Goal: Task Accomplishment & Management: Manage account settings

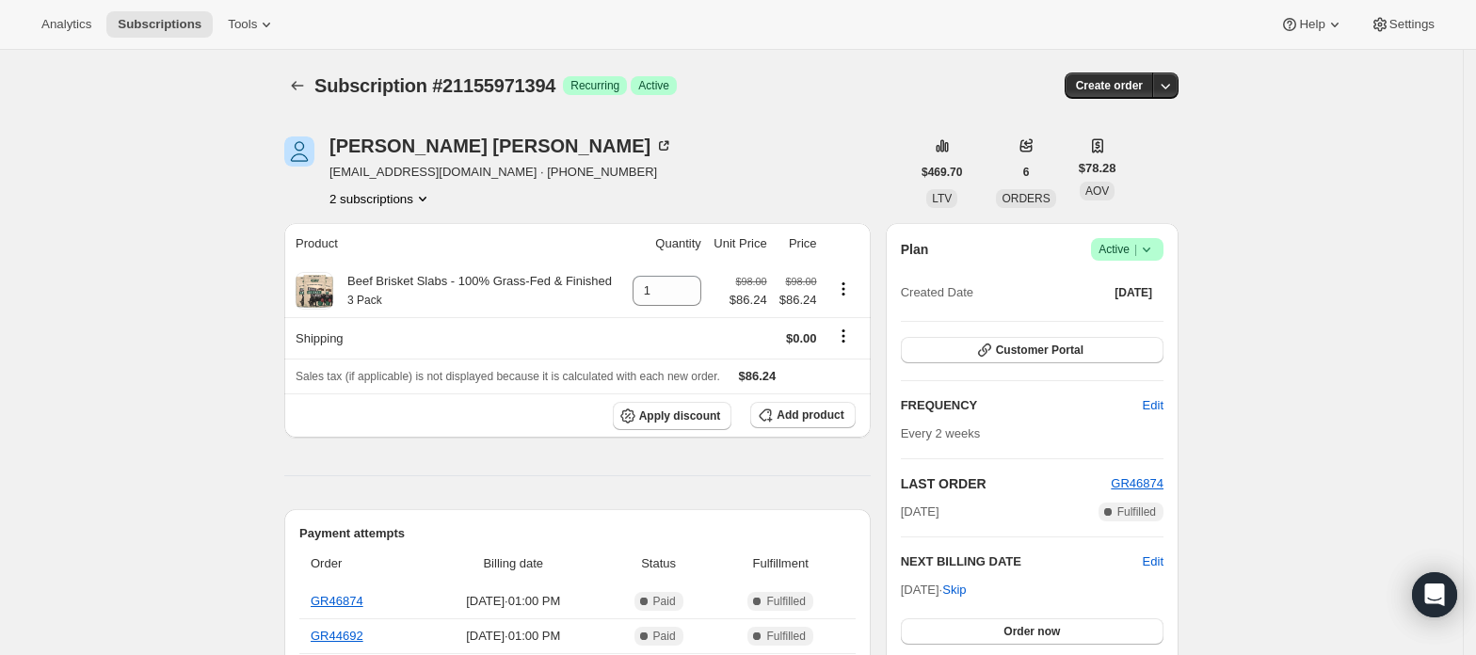
click at [427, 194] on icon "Product actions" at bounding box center [422, 198] width 19 height 19
click at [423, 218] on button "21155938626" at bounding box center [387, 233] width 142 height 30
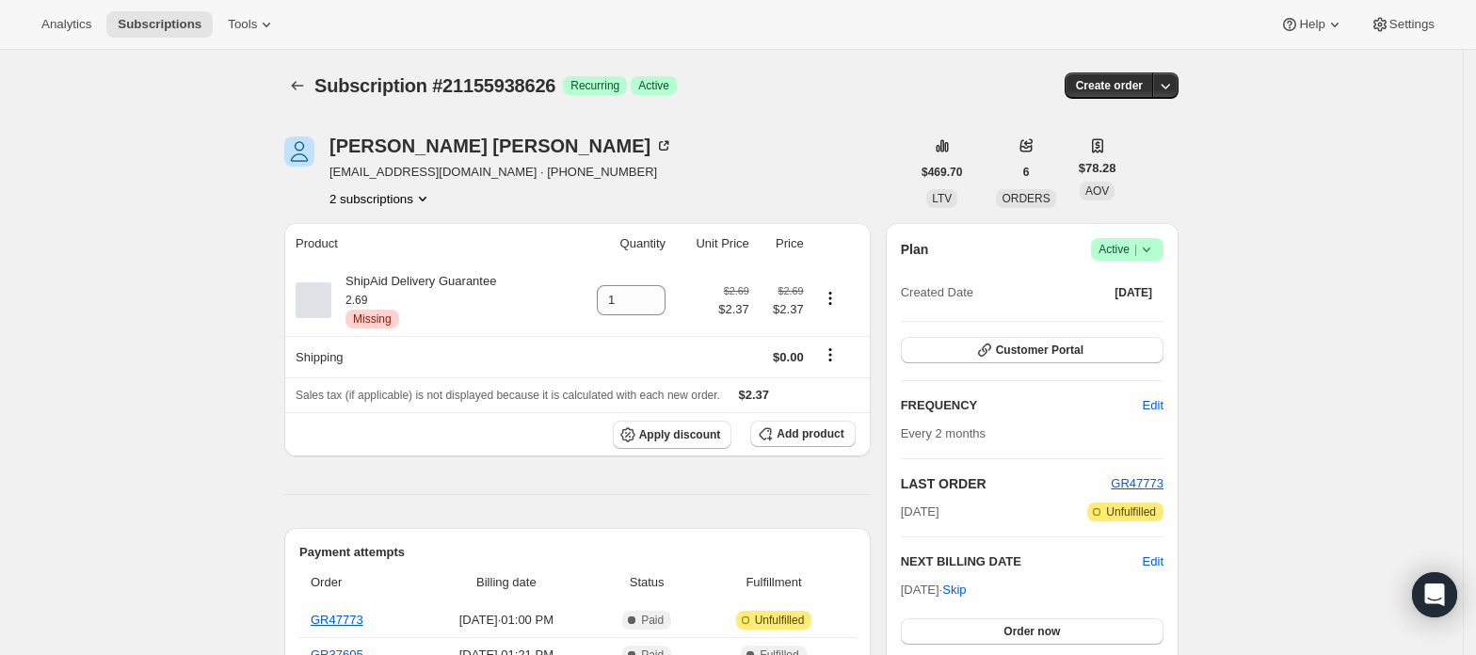
click at [404, 198] on button "2 subscriptions" at bounding box center [380, 198] width 103 height 19
click at [411, 258] on span "21155971394" at bounding box center [387, 266] width 131 height 19
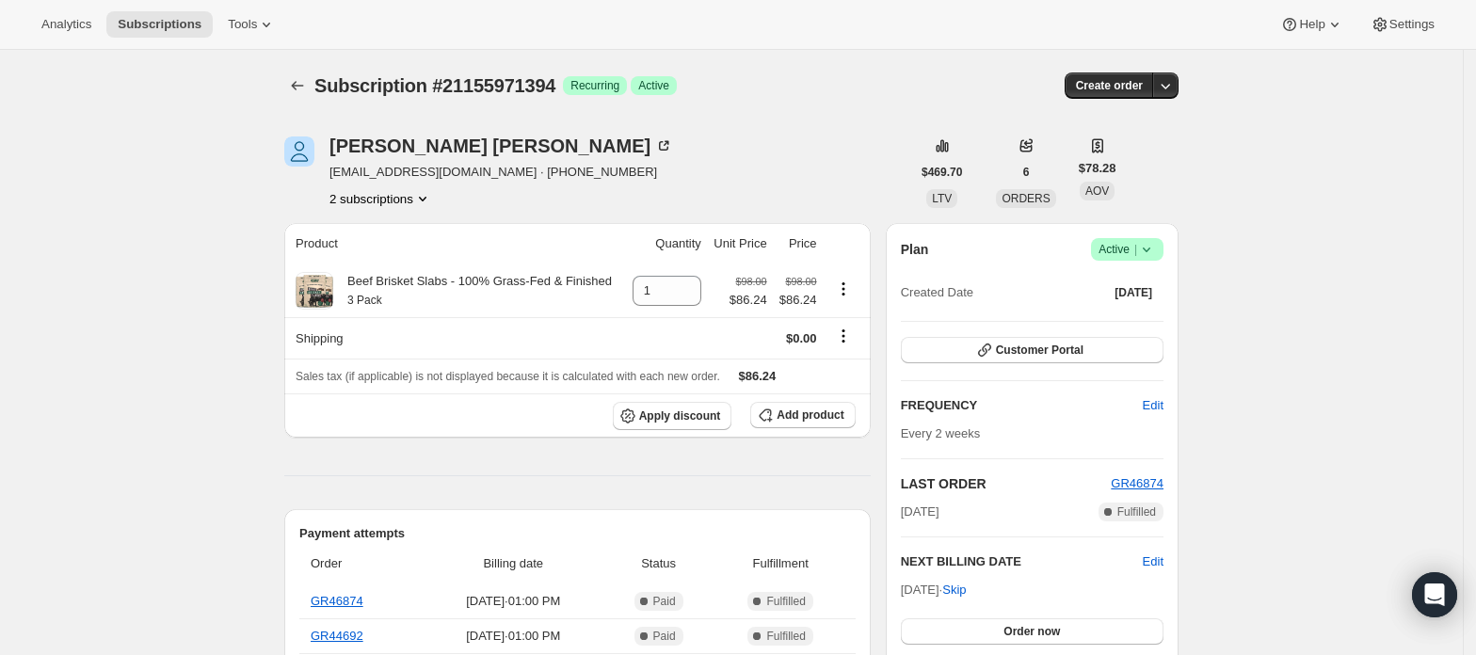
click at [1135, 250] on span "Active |" at bounding box center [1126, 249] width 57 height 19
click at [1131, 317] on span "Cancel subscription" at bounding box center [1134, 319] width 106 height 14
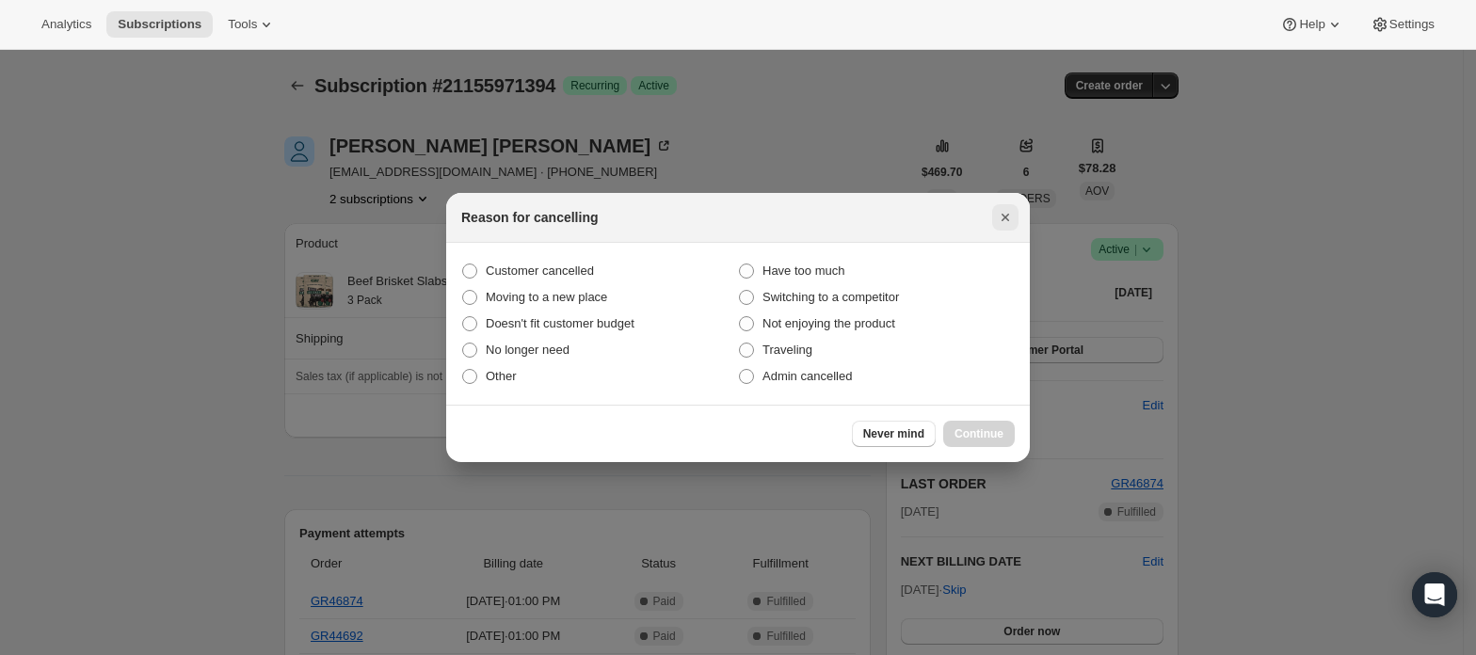
click at [1006, 218] on icon "Close" at bounding box center [1005, 218] width 8 height 8
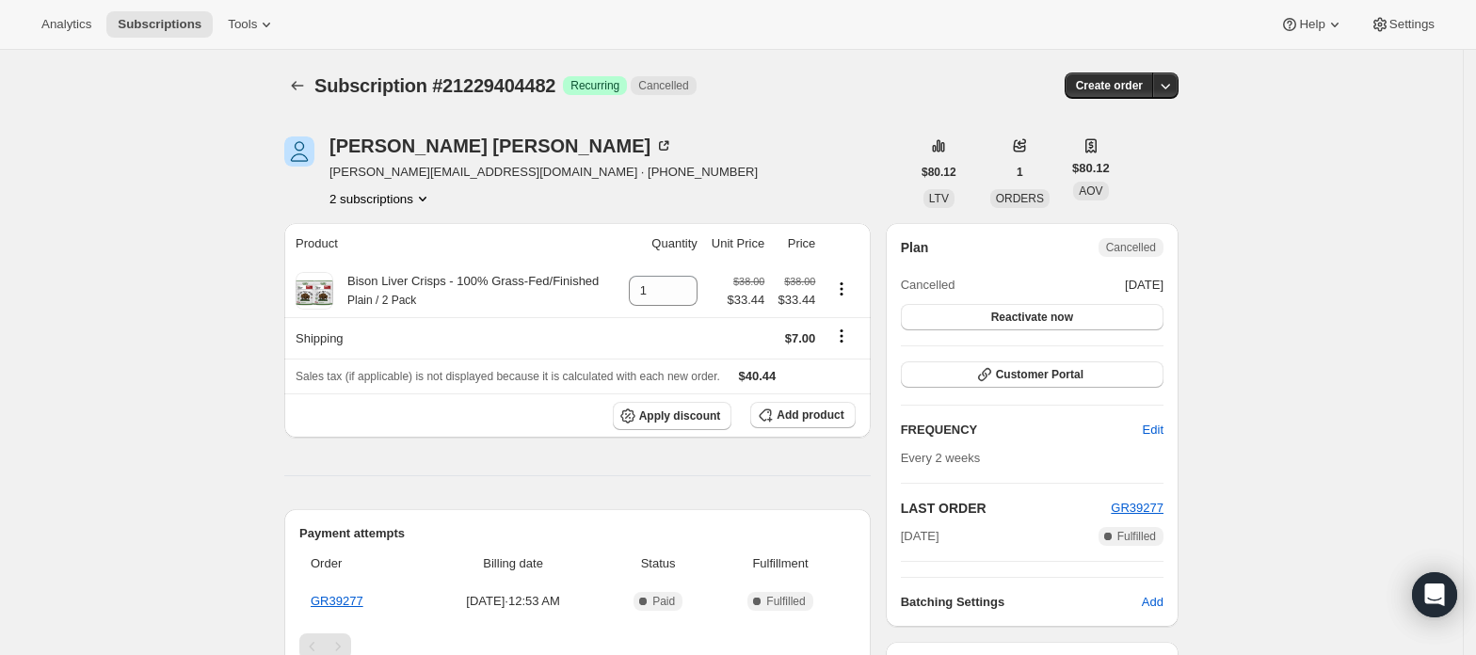
click at [412, 200] on button "2 subscriptions" at bounding box center [380, 198] width 103 height 19
click at [431, 232] on span "21229371714" at bounding box center [387, 234] width 131 height 19
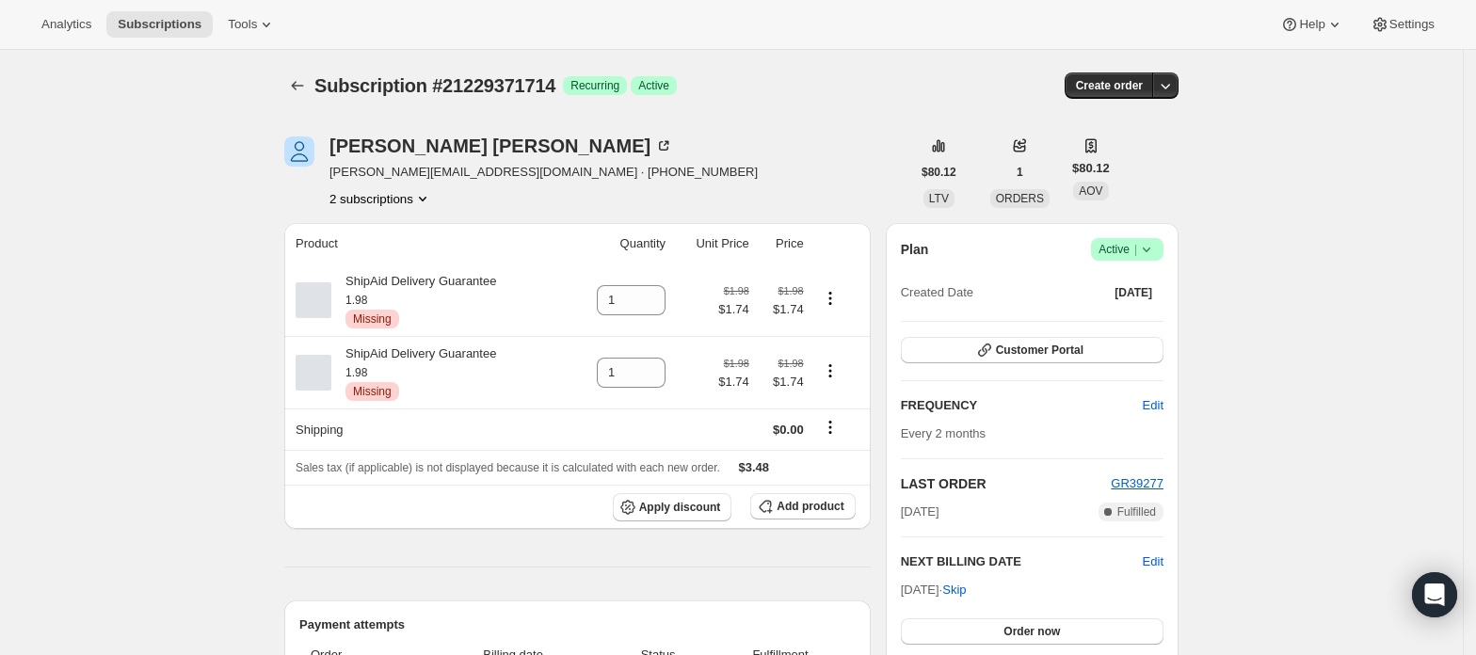
click at [1156, 252] on icon at bounding box center [1146, 249] width 19 height 19
click at [1129, 316] on span "Cancel subscription" at bounding box center [1134, 319] width 106 height 14
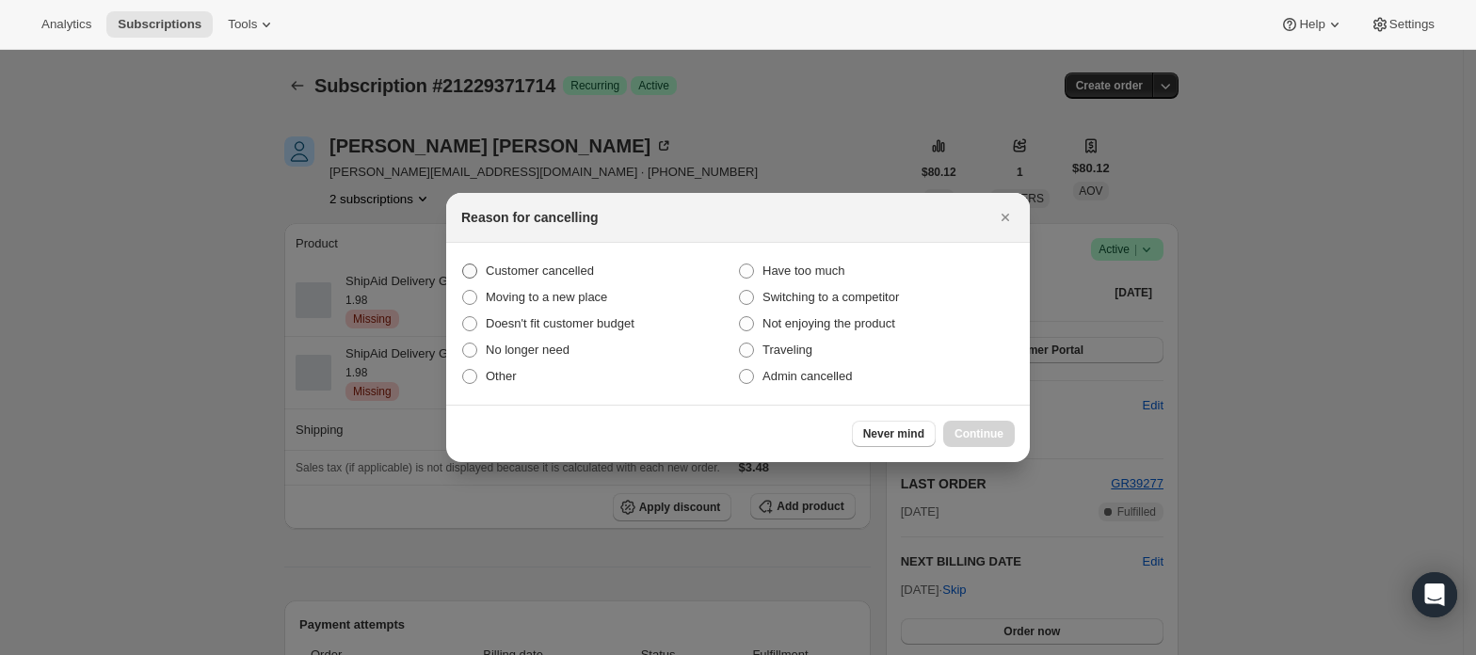
click at [540, 267] on span "Customer cancelled" at bounding box center [540, 271] width 108 height 14
click at [463, 264] on input "Customer cancelled" at bounding box center [462, 264] width 1 height 1
radio input "true"
click at [980, 434] on span "Continue" at bounding box center [978, 433] width 49 height 15
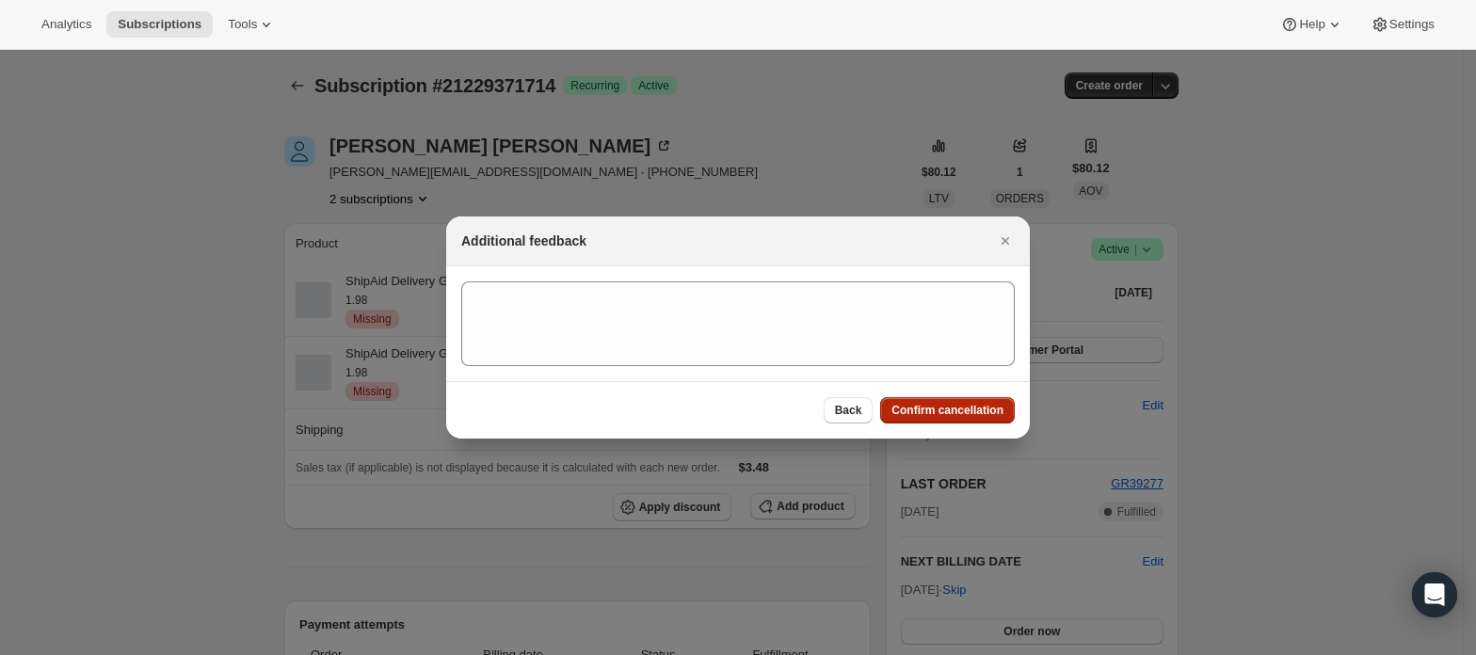
click at [975, 412] on span "Confirm cancellation" at bounding box center [947, 410] width 112 height 15
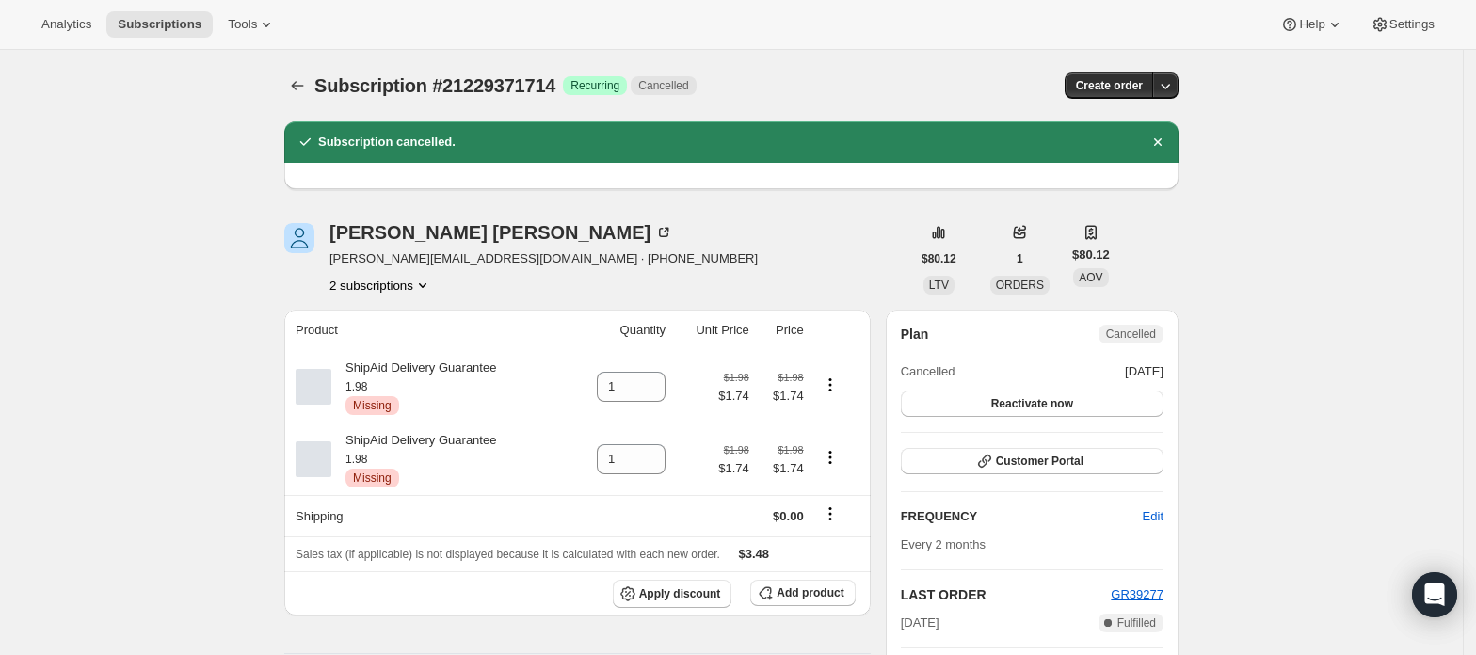
click at [405, 288] on button "2 subscriptions" at bounding box center [380, 285] width 103 height 19
click at [434, 361] on span "21229404482" at bounding box center [387, 352] width 131 height 19
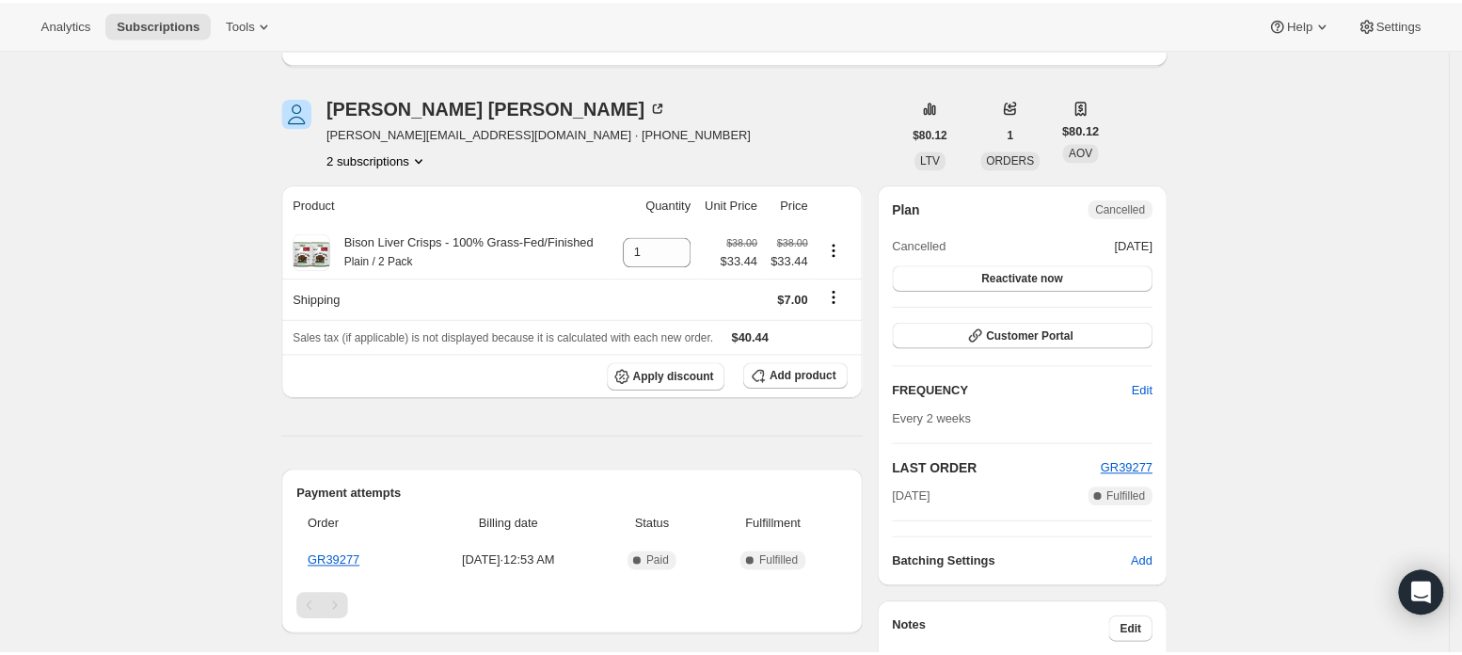
scroll to position [376, 0]
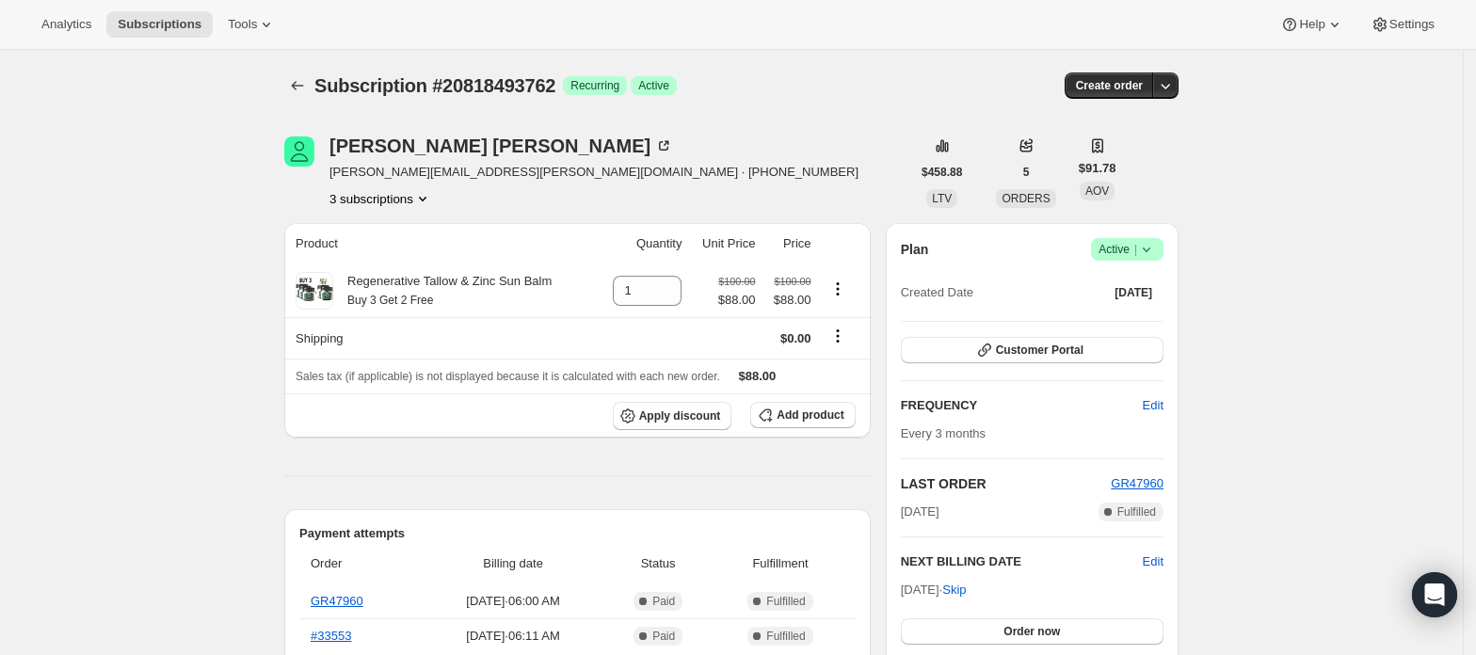
click at [1123, 245] on span "Active |" at bounding box center [1126, 249] width 57 height 19
click at [1122, 313] on span "Cancel subscription" at bounding box center [1134, 319] width 106 height 14
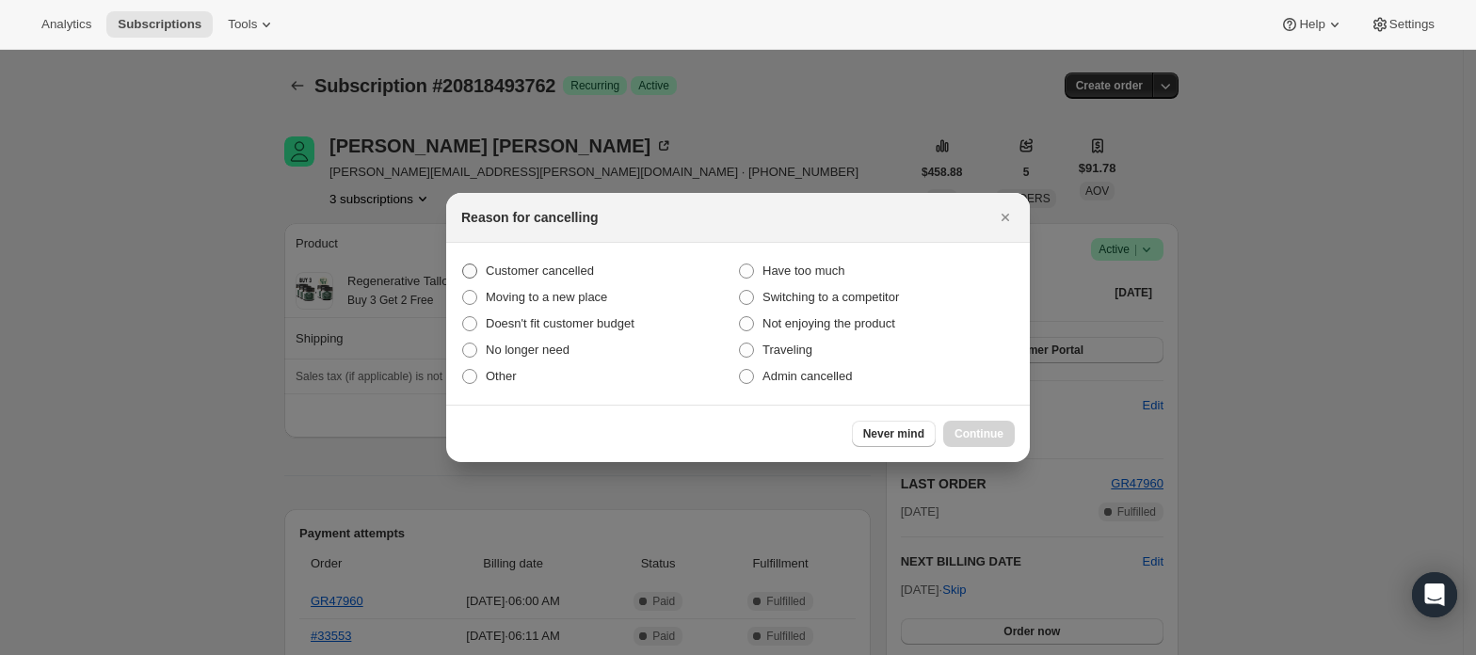
click at [548, 271] on span "Customer cancelled" at bounding box center [540, 271] width 108 height 14
click at [463, 264] on input "Customer cancelled" at bounding box center [462, 264] width 1 height 1
radio input "true"
click at [984, 438] on span "Continue" at bounding box center [978, 433] width 49 height 15
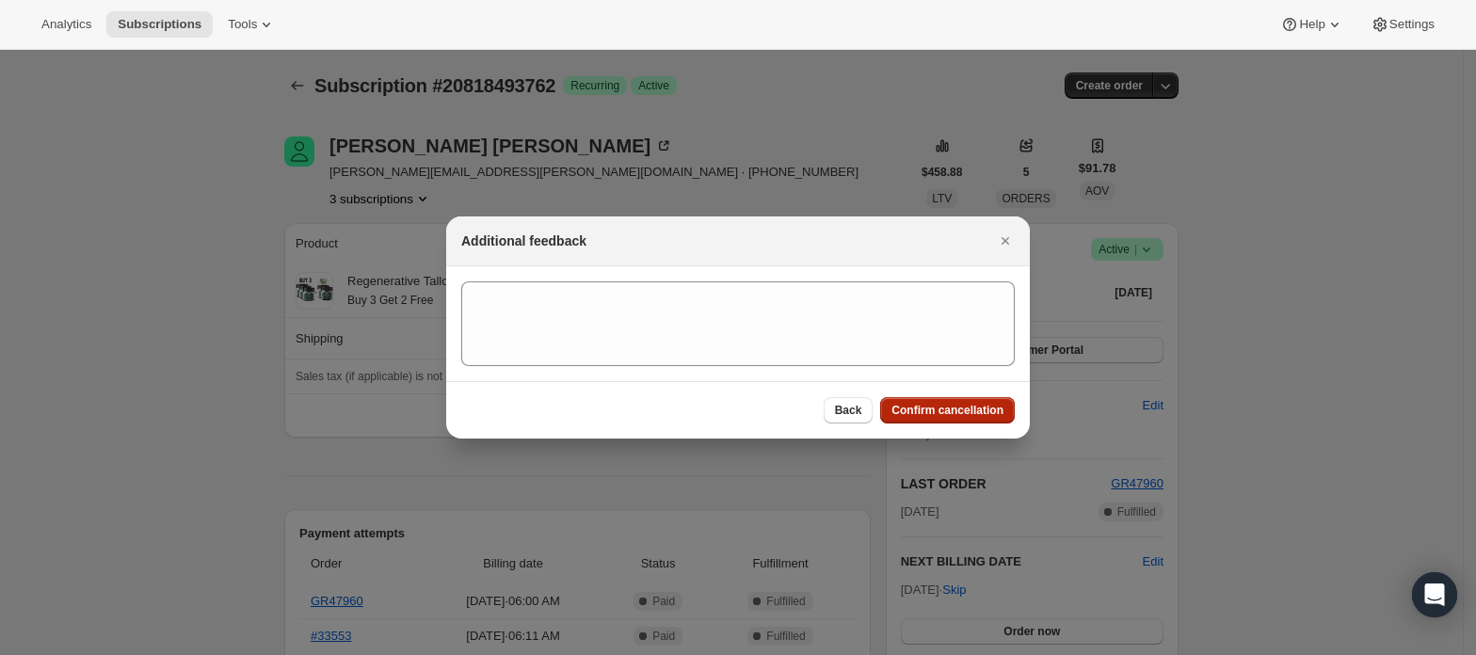
click at [972, 407] on span "Confirm cancellation" at bounding box center [947, 410] width 112 height 15
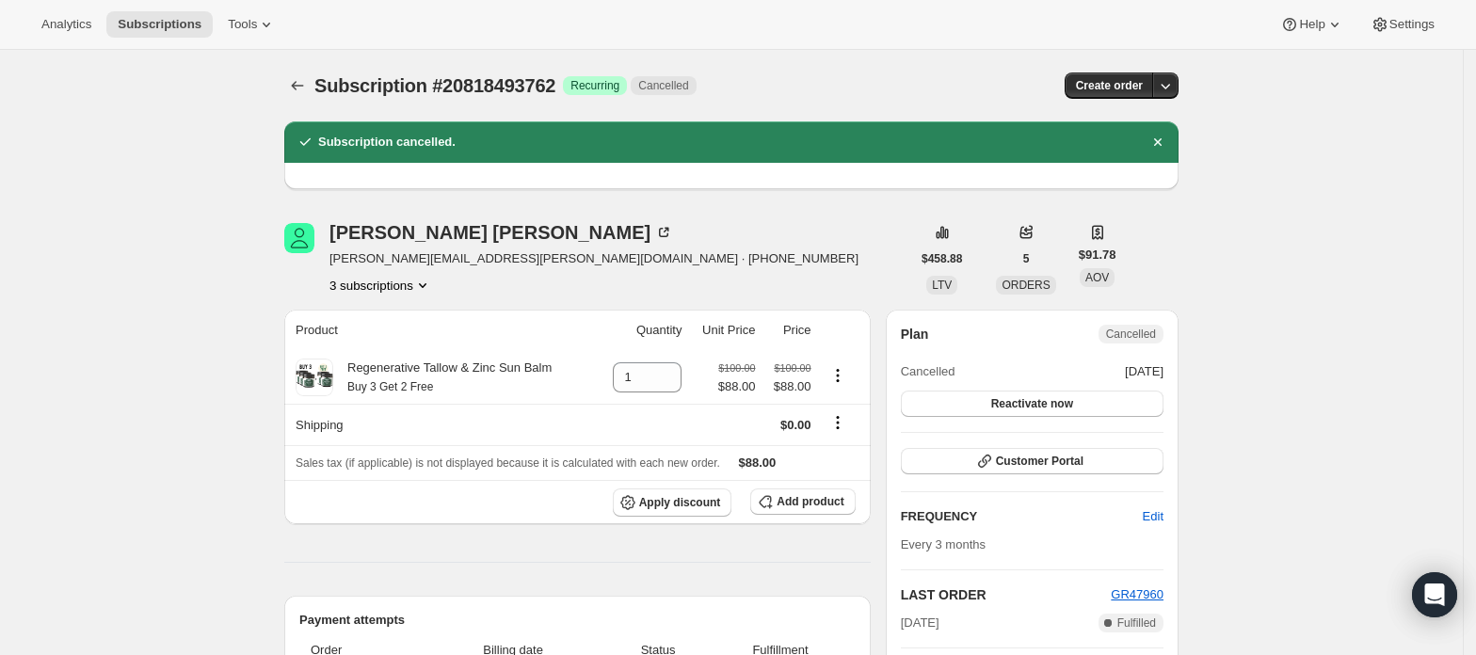
click at [405, 279] on button "3 subscriptions" at bounding box center [380, 285] width 103 height 19
click at [429, 327] on span "20818460994" at bounding box center [387, 321] width 131 height 19
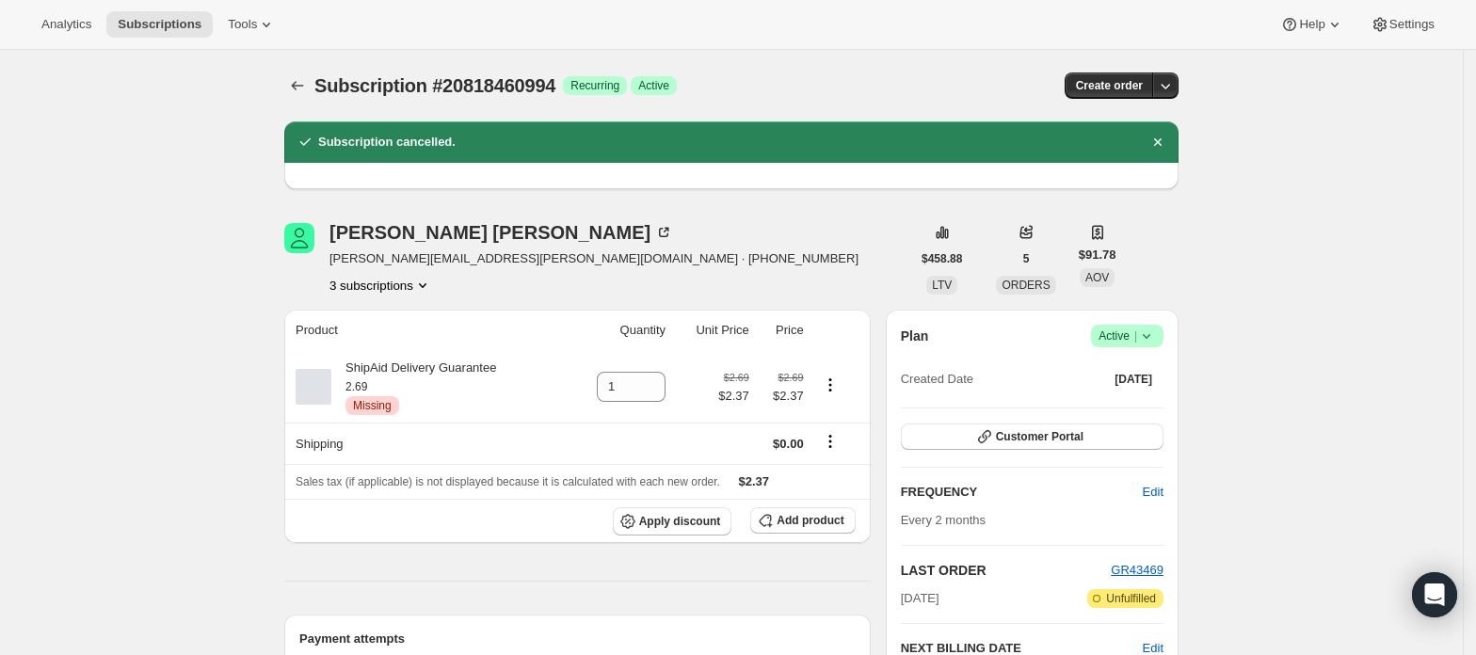
click at [1137, 341] on span "|" at bounding box center [1135, 335] width 3 height 15
click at [1115, 400] on span "Cancel subscription" at bounding box center [1134, 405] width 106 height 14
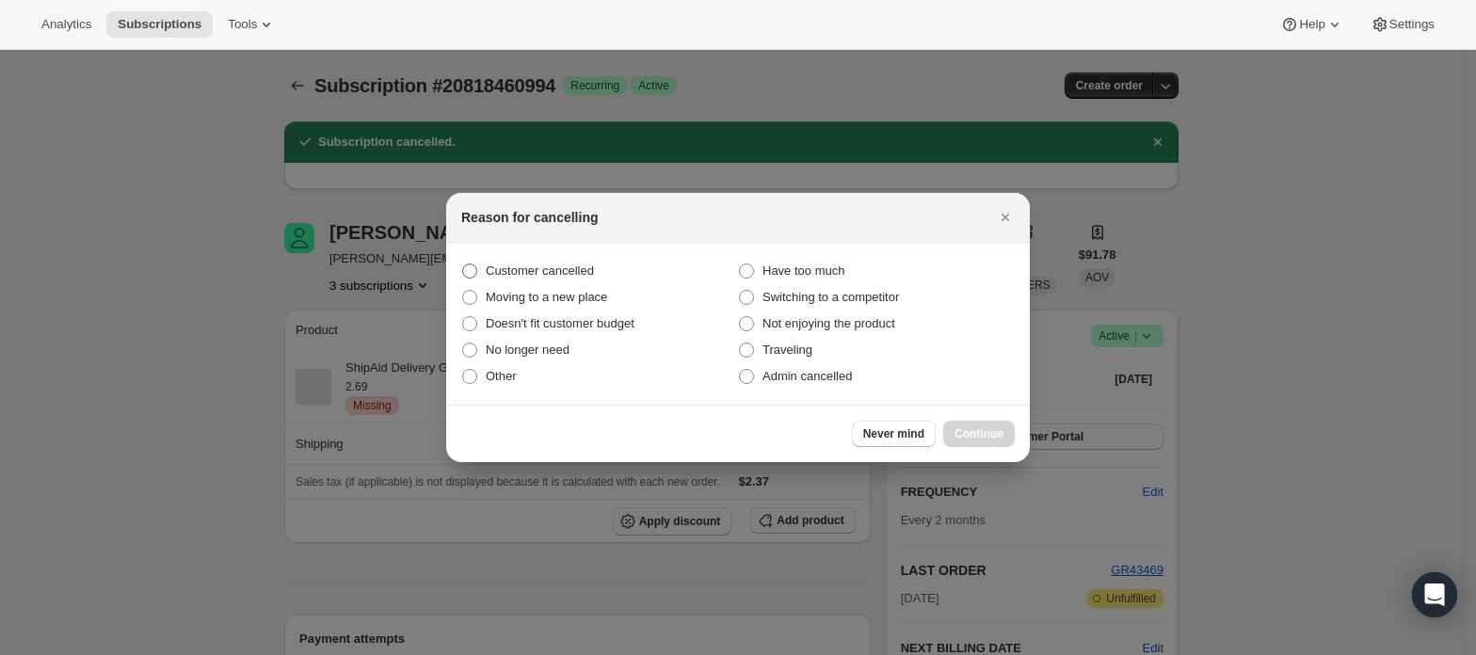
click at [559, 269] on span "Customer cancelled" at bounding box center [540, 271] width 108 height 14
click at [463, 264] on input "Customer cancelled" at bounding box center [462, 264] width 1 height 1
radio input "true"
click at [972, 437] on span "Continue" at bounding box center [978, 433] width 49 height 15
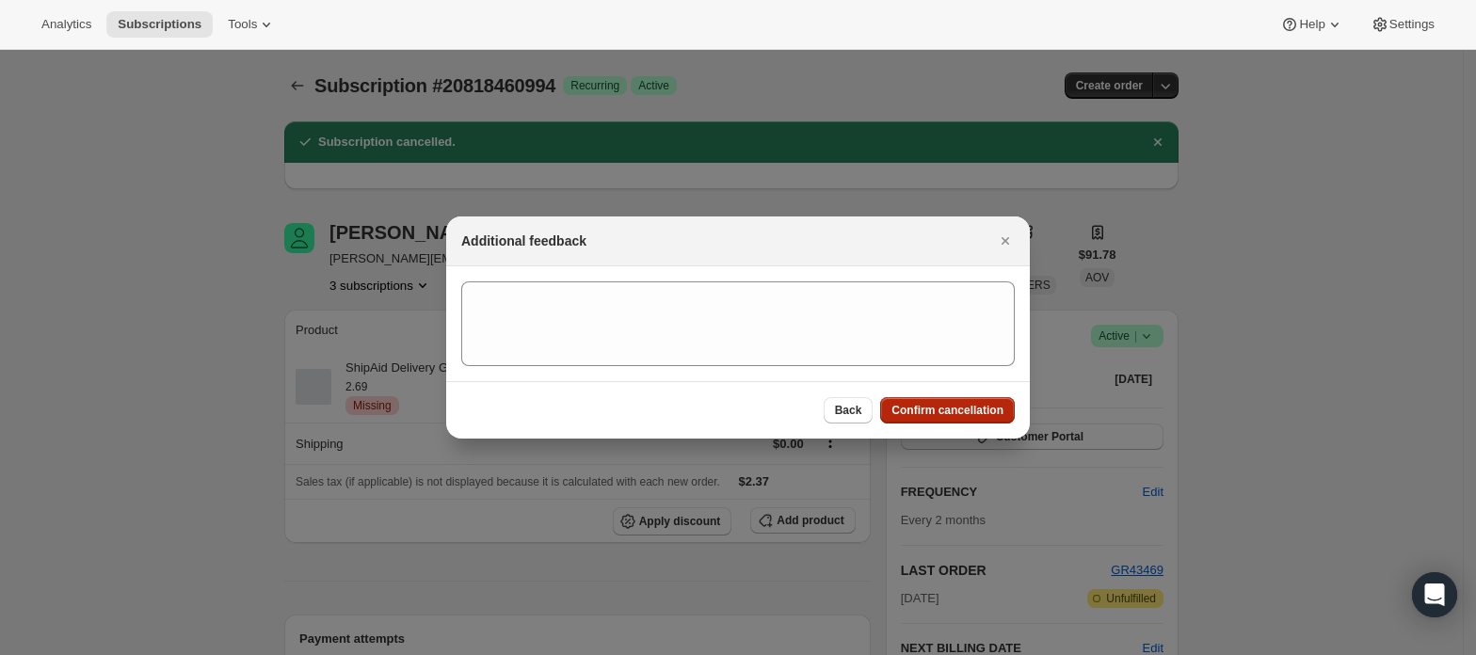
click at [983, 403] on button "Confirm cancellation" at bounding box center [947, 410] width 135 height 26
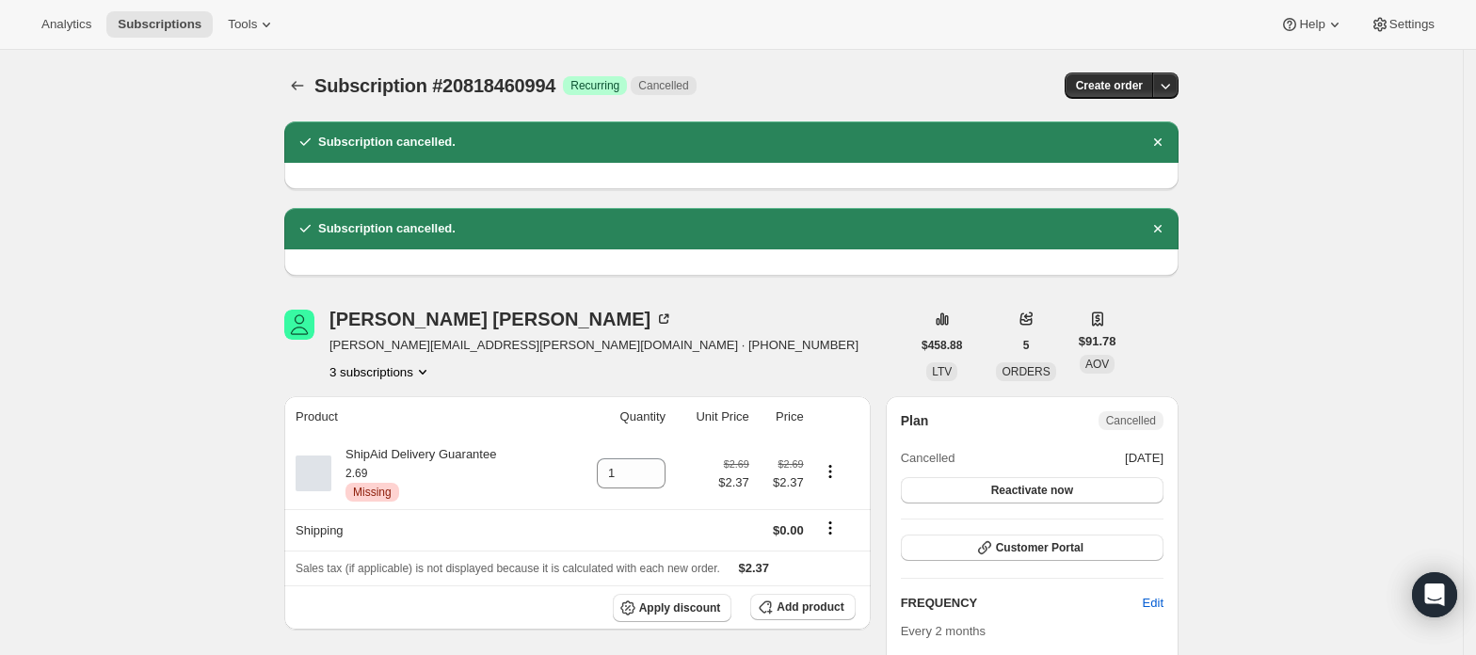
click at [385, 371] on button "3 subscriptions" at bounding box center [380, 371] width 103 height 19
click at [374, 460] on button "21388296514" at bounding box center [387, 470] width 142 height 30
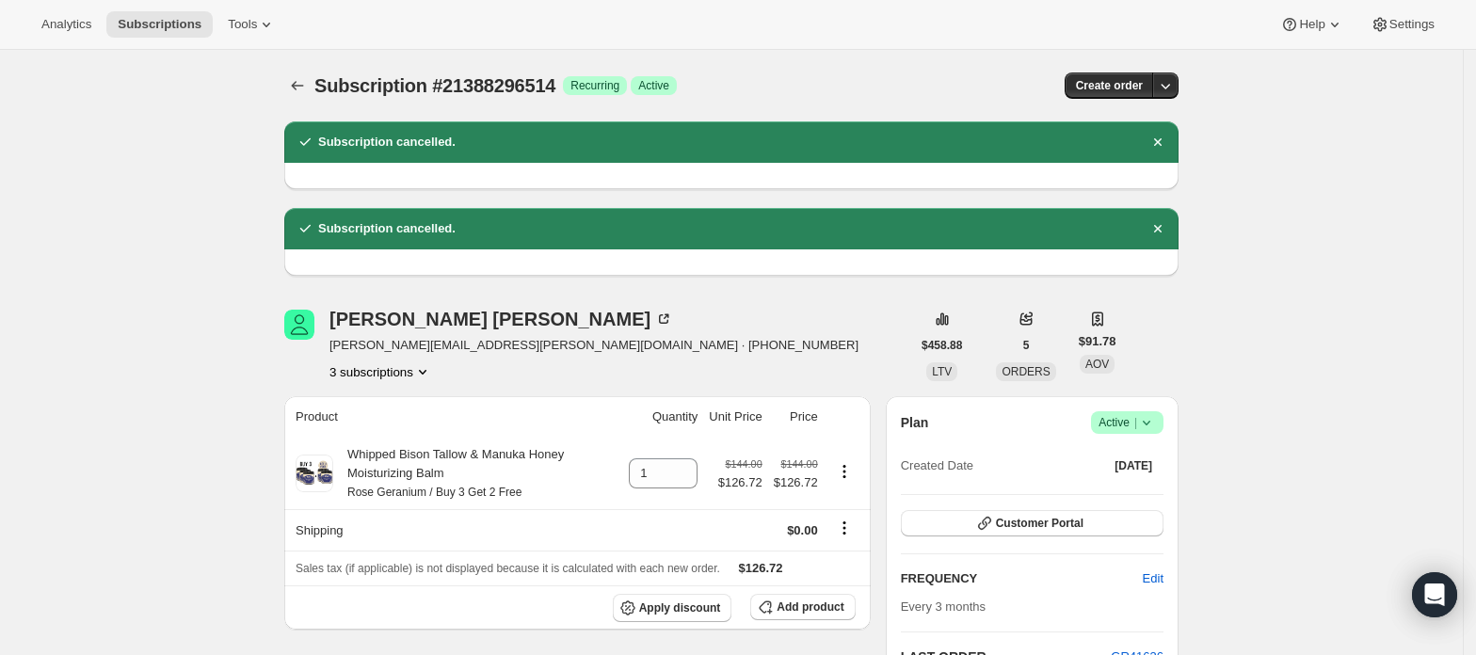
click at [1152, 419] on icon at bounding box center [1146, 422] width 19 height 19
click at [1118, 480] on button "Cancel subscription" at bounding box center [1135, 491] width 118 height 30
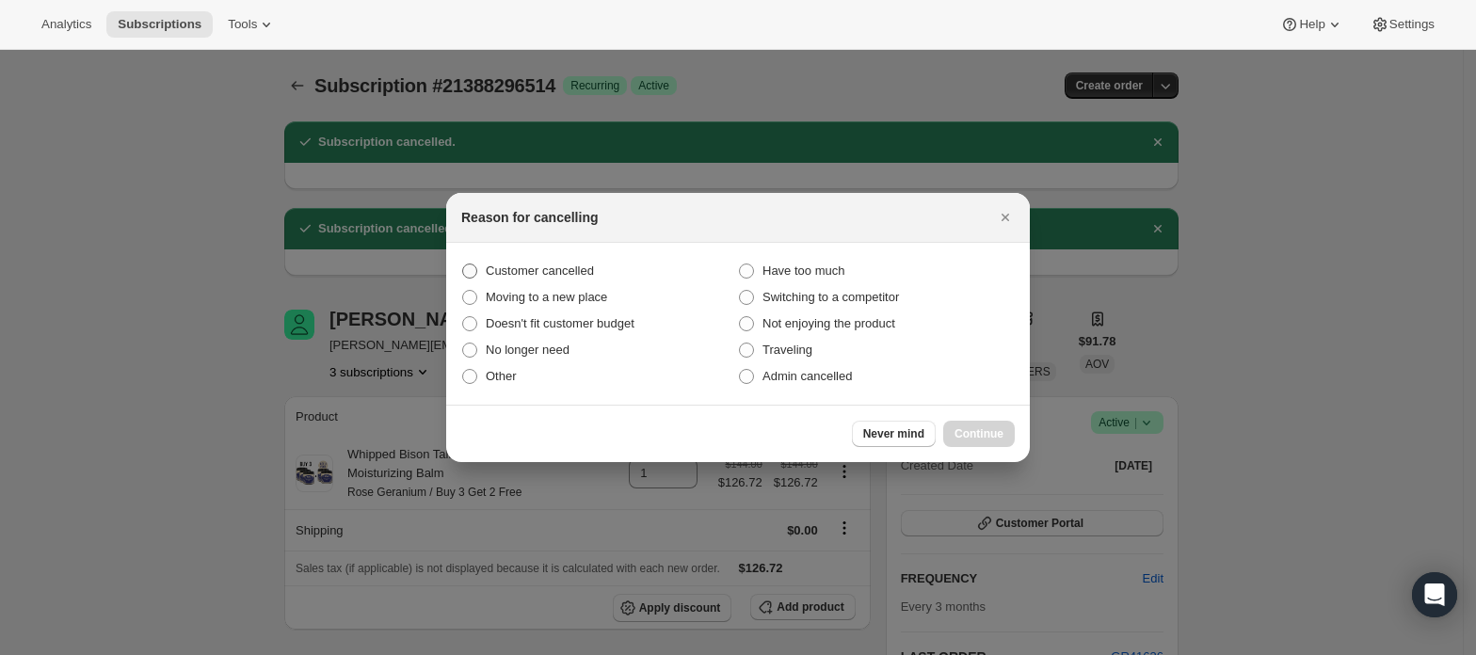
click at [595, 276] on label "Customer cancelled" at bounding box center [599, 271] width 277 height 26
click at [463, 264] on input "Customer cancelled" at bounding box center [462, 264] width 1 height 1
radio input "true"
click at [962, 429] on span "Continue" at bounding box center [978, 433] width 49 height 15
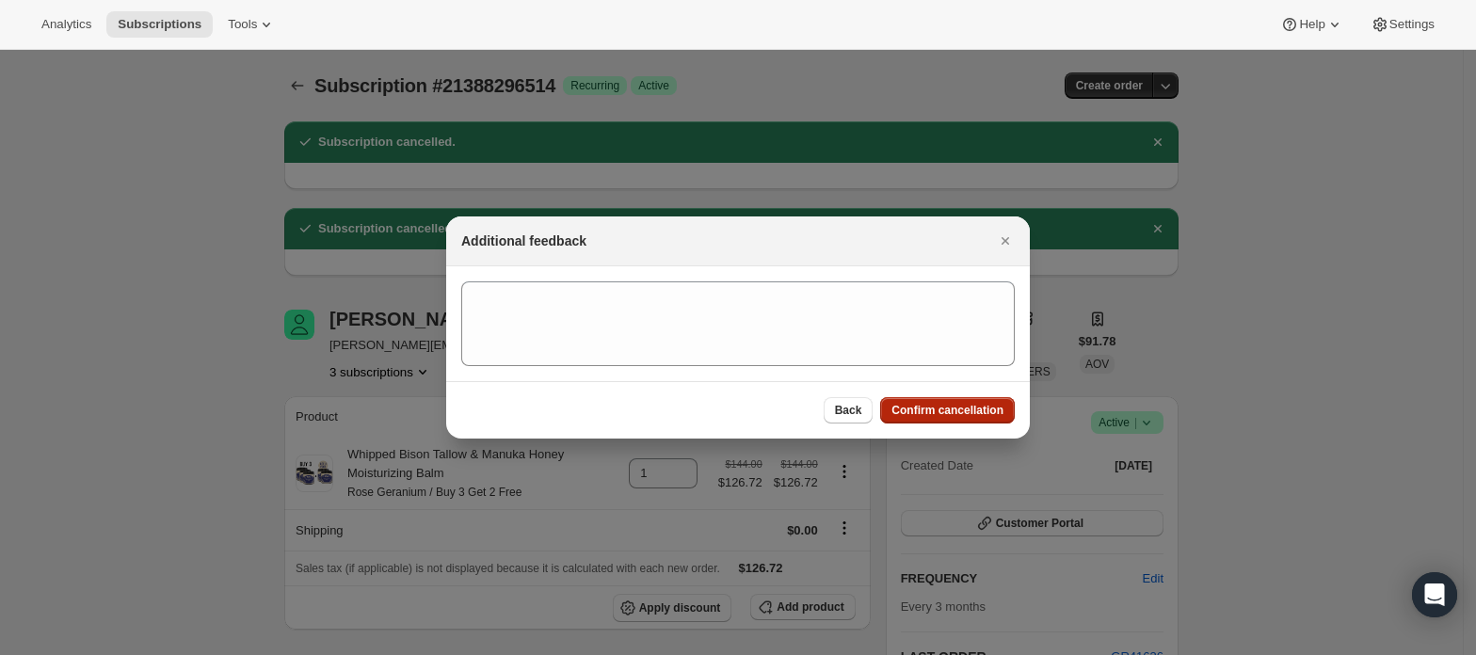
click at [962, 407] on span "Confirm cancellation" at bounding box center [947, 410] width 112 height 15
